Goal: Information Seeking & Learning: Learn about a topic

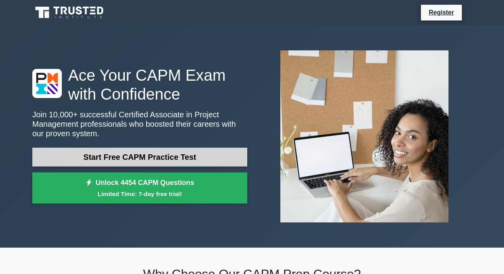
click at [209, 159] on link "Start Free CAPM Practice Test" at bounding box center [139, 157] width 215 height 19
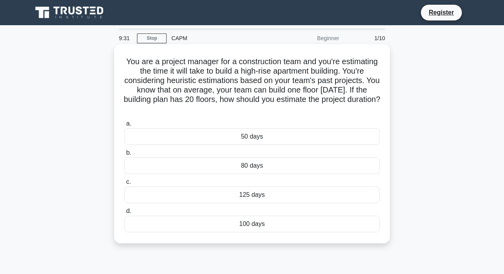
click at [244, 228] on div "100 days" at bounding box center [251, 224] width 255 height 17
click at [124, 214] on input "d. 100 days" at bounding box center [124, 211] width 0 height 5
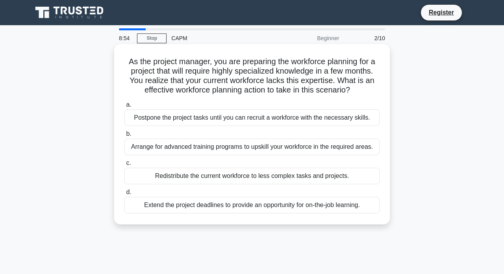
click at [264, 174] on div "Redistribute the current workforce to less complex tasks and projects." at bounding box center [251, 176] width 255 height 17
click at [124, 166] on input "c. Redistribute the current workforce to less complex tasks and projects." at bounding box center [124, 163] width 0 height 5
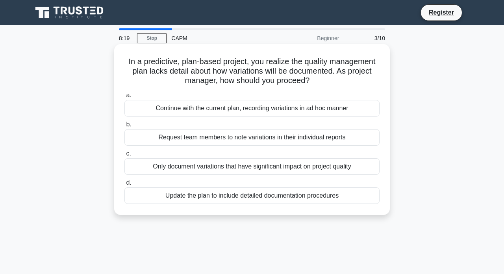
click at [359, 195] on div "Update the plan to include detailed documentation procedures" at bounding box center [251, 195] width 255 height 17
click at [124, 185] on input "d. Update the plan to include detailed documentation procedures" at bounding box center [124, 182] width 0 height 5
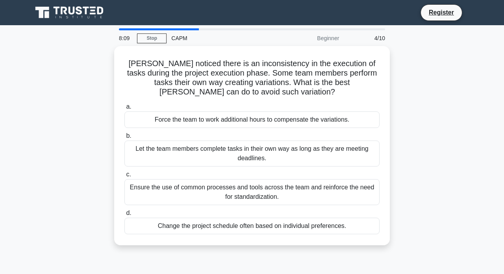
scroll to position [7, 0]
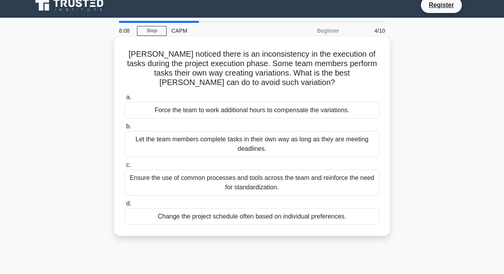
click at [350, 184] on div "Ensure the use of common processes and tools across the team and reinforce the …" at bounding box center [251, 183] width 255 height 26
click at [124, 168] on input "c. Ensure the use of common processes and tools across the team and reinforce t…" at bounding box center [124, 165] width 0 height 5
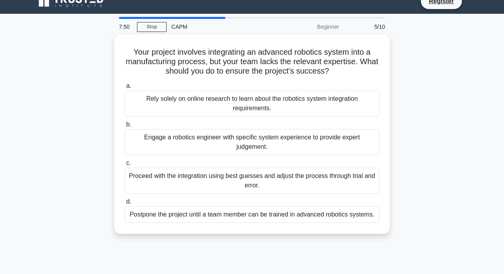
scroll to position [12, 0]
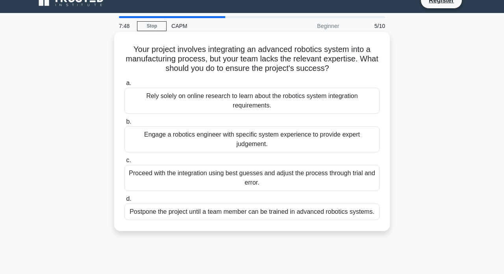
click at [334, 144] on div "Engage a robotics engineer with specific system experience to provide expert ju…" at bounding box center [251, 139] width 255 height 26
click at [124, 124] on input "b. Engage a robotics engineer with specific system experience to provide expert…" at bounding box center [124, 121] width 0 height 5
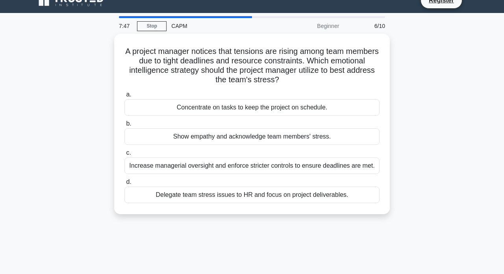
scroll to position [0, 0]
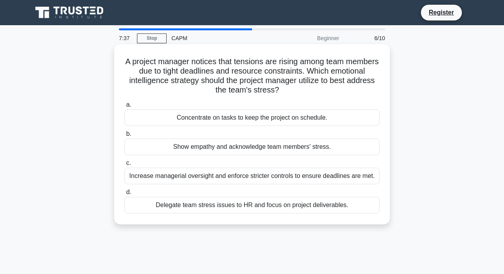
click at [369, 144] on div "Show empathy and acknowledge team members' stress." at bounding box center [251, 147] width 255 height 17
click at [124, 137] on input "b. Show empathy and acknowledge team members' stress." at bounding box center [124, 133] width 0 height 5
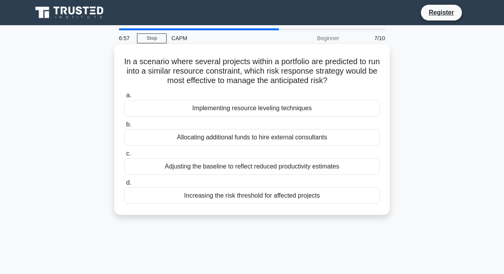
click at [365, 111] on div "Implementing resource leveling techniques" at bounding box center [251, 108] width 255 height 17
click at [124, 98] on input "a. Implementing resource leveling techniques" at bounding box center [124, 95] width 0 height 5
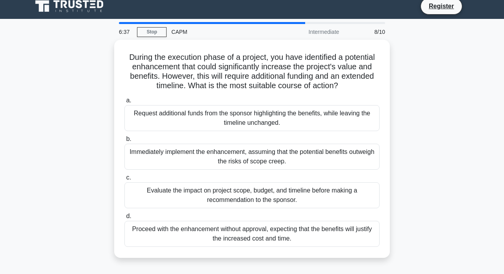
scroll to position [9, 0]
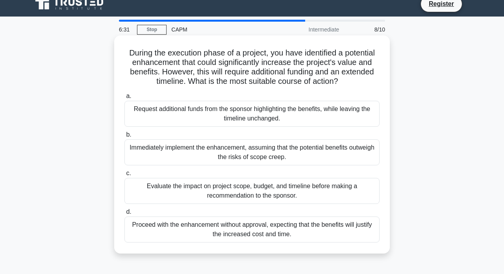
click at [353, 193] on div "Evaluate the impact on project scope, budget, and timeline before making a reco…" at bounding box center [251, 191] width 255 height 26
click at [124, 176] on input "c. Evaluate the impact on project scope, budget, and timeline before making a r…" at bounding box center [124, 173] width 0 height 5
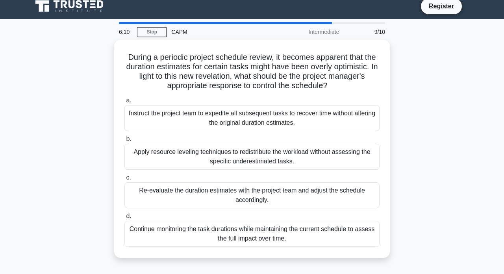
scroll to position [7, 0]
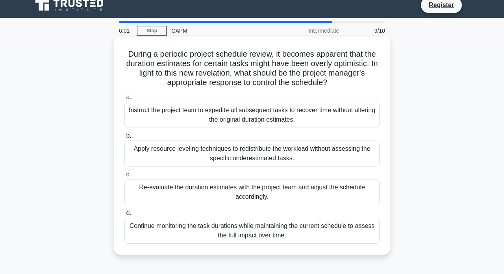
click at [365, 227] on div "Continue monitoring the task durations while maintaining the current schedule t…" at bounding box center [251, 231] width 255 height 26
click at [124, 216] on input "d. Continue monitoring the task durations while maintaining the current schedul…" at bounding box center [124, 213] width 0 height 5
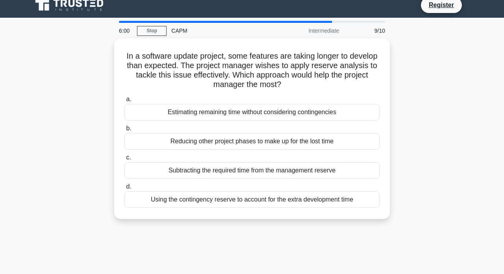
scroll to position [0, 0]
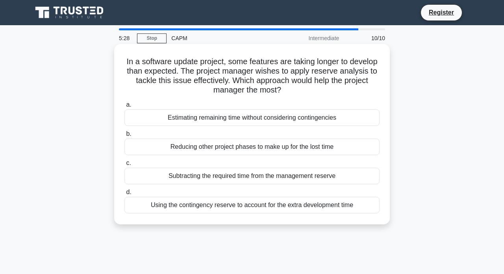
click at [324, 181] on div "Subtracting the required time from the management reserve" at bounding box center [251, 176] width 255 height 17
click at [124, 166] on input "c. Subtracting the required time from the management reserve" at bounding box center [124, 163] width 0 height 5
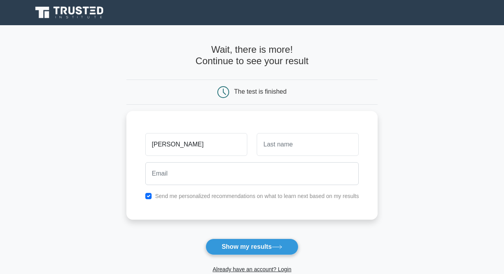
type input "[PERSON_NAME]"
type input "Conci"
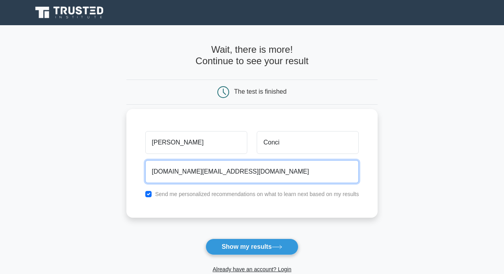
type input "[DOMAIN_NAME][EMAIL_ADDRESS][DOMAIN_NAME]"
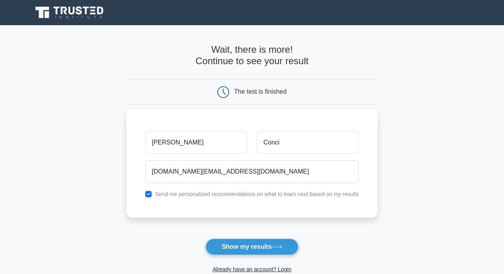
click at [252, 198] on div "Send me personalized recommendations on what to learn next based on my results" at bounding box center [252, 193] width 223 height 9
click at [248, 195] on label "Send me personalized recommendations on what to learn next based on my results" at bounding box center [257, 194] width 204 height 6
click at [229, 189] on div "Send me personalized recommendations on what to learn next based on my results" at bounding box center [252, 193] width 223 height 9
click at [150, 191] on input "checkbox" at bounding box center [148, 194] width 6 height 6
checkbox input "false"
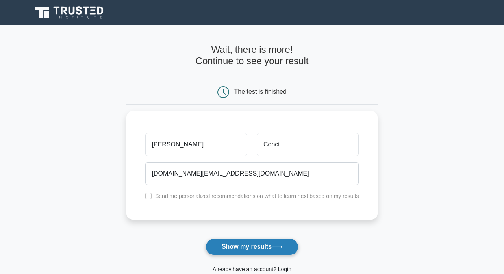
click at [256, 249] on button "Show my results" at bounding box center [251, 247] width 93 height 17
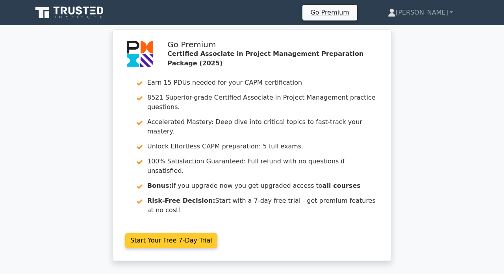
click at [198, 233] on link "Start Your Free 7-Day Trial" at bounding box center [171, 240] width 92 height 15
